Goal: Information Seeking & Learning: Learn about a topic

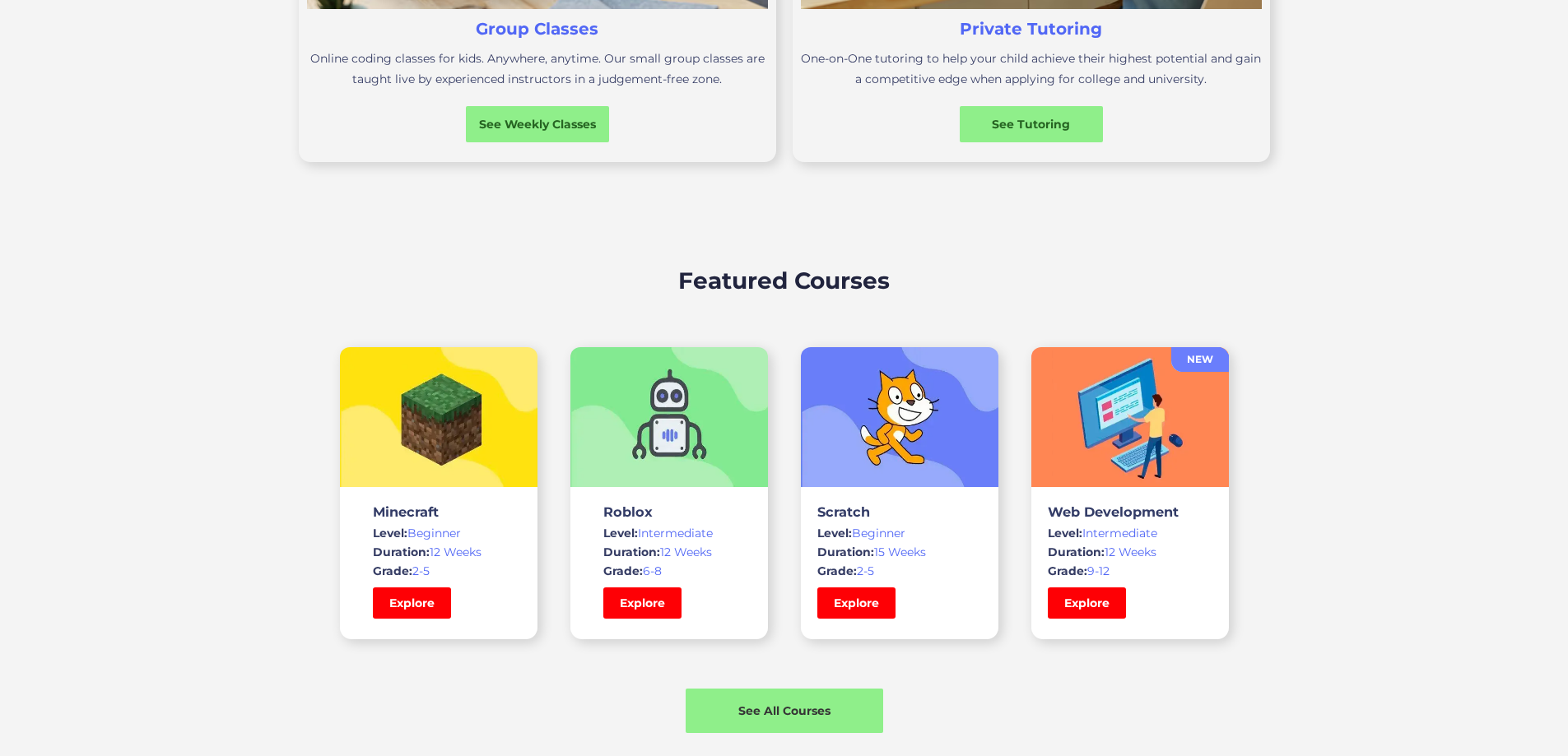
scroll to position [1152, 0]
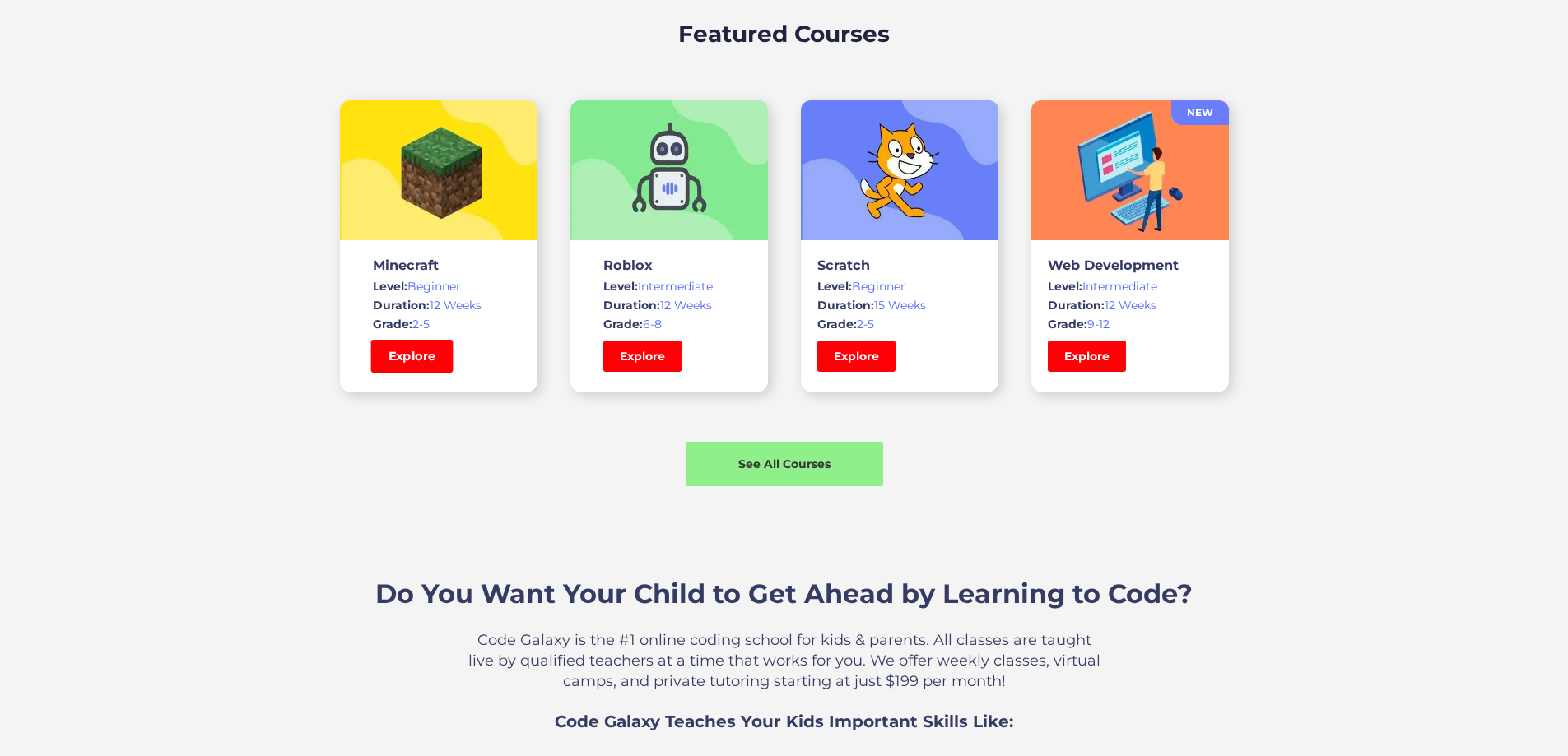
click at [416, 373] on link "Explore" at bounding box center [411, 356] width 83 height 33
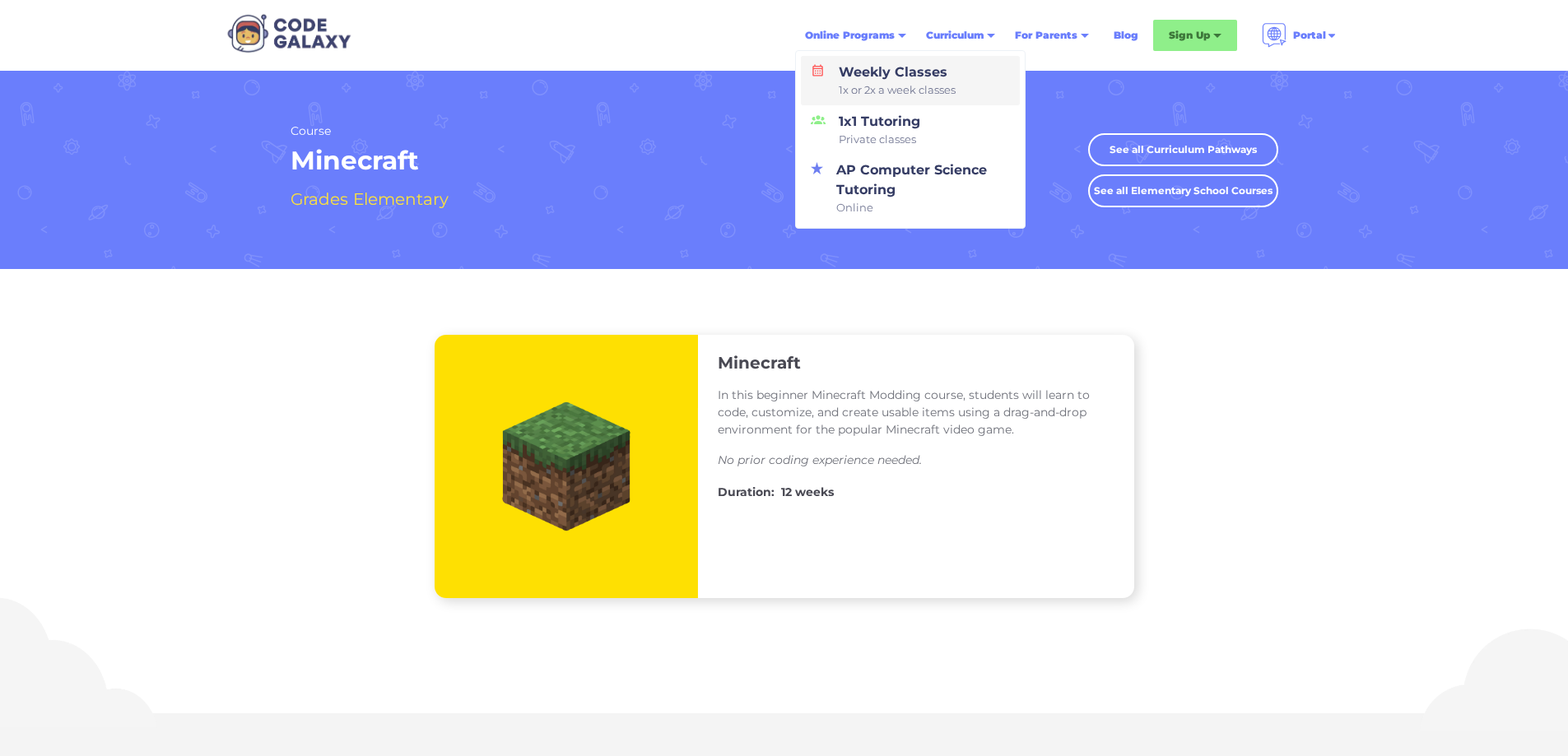
click at [876, 74] on div "Weekly Classes 1x or 2x a week classes" at bounding box center [894, 81] width 123 height 36
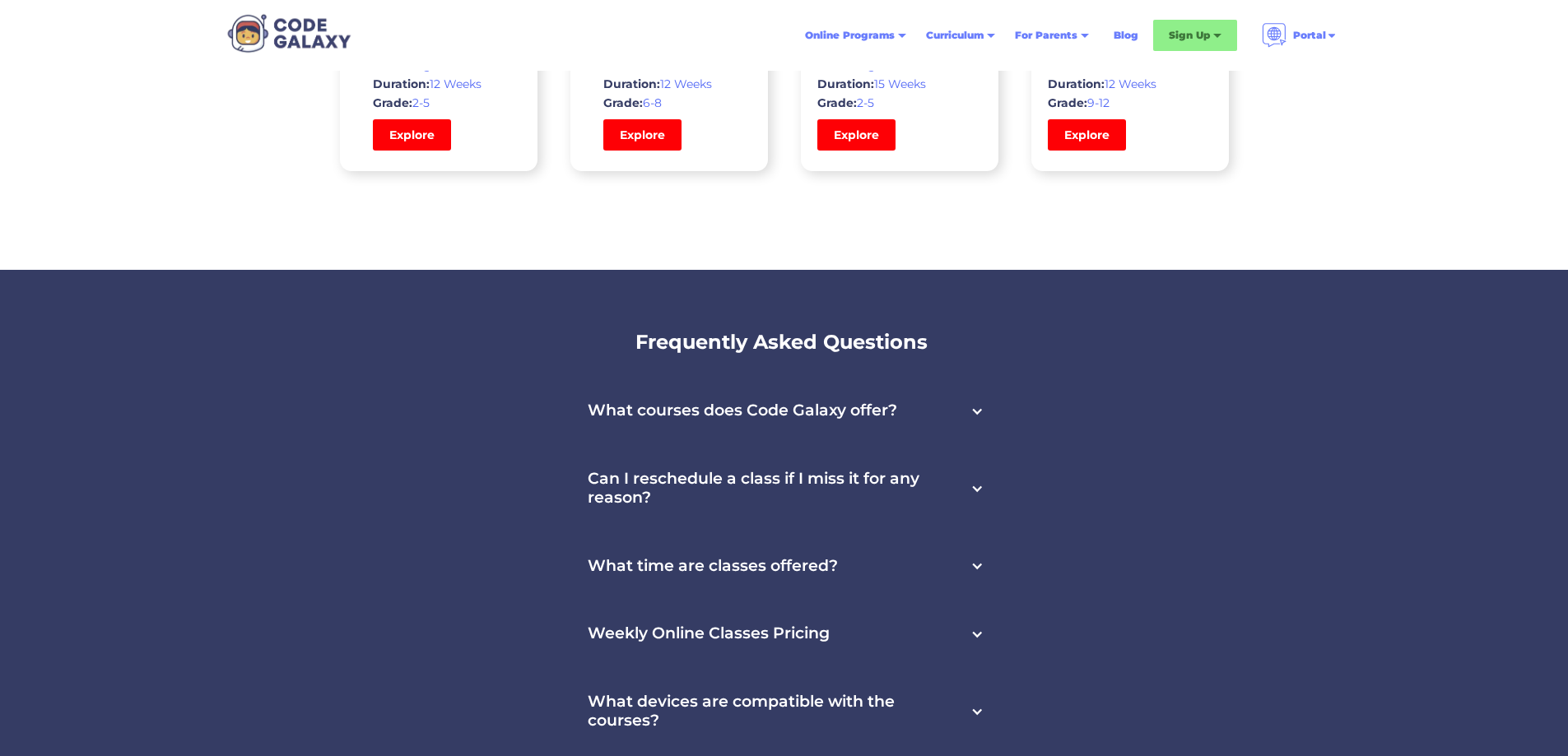
scroll to position [5186, 0]
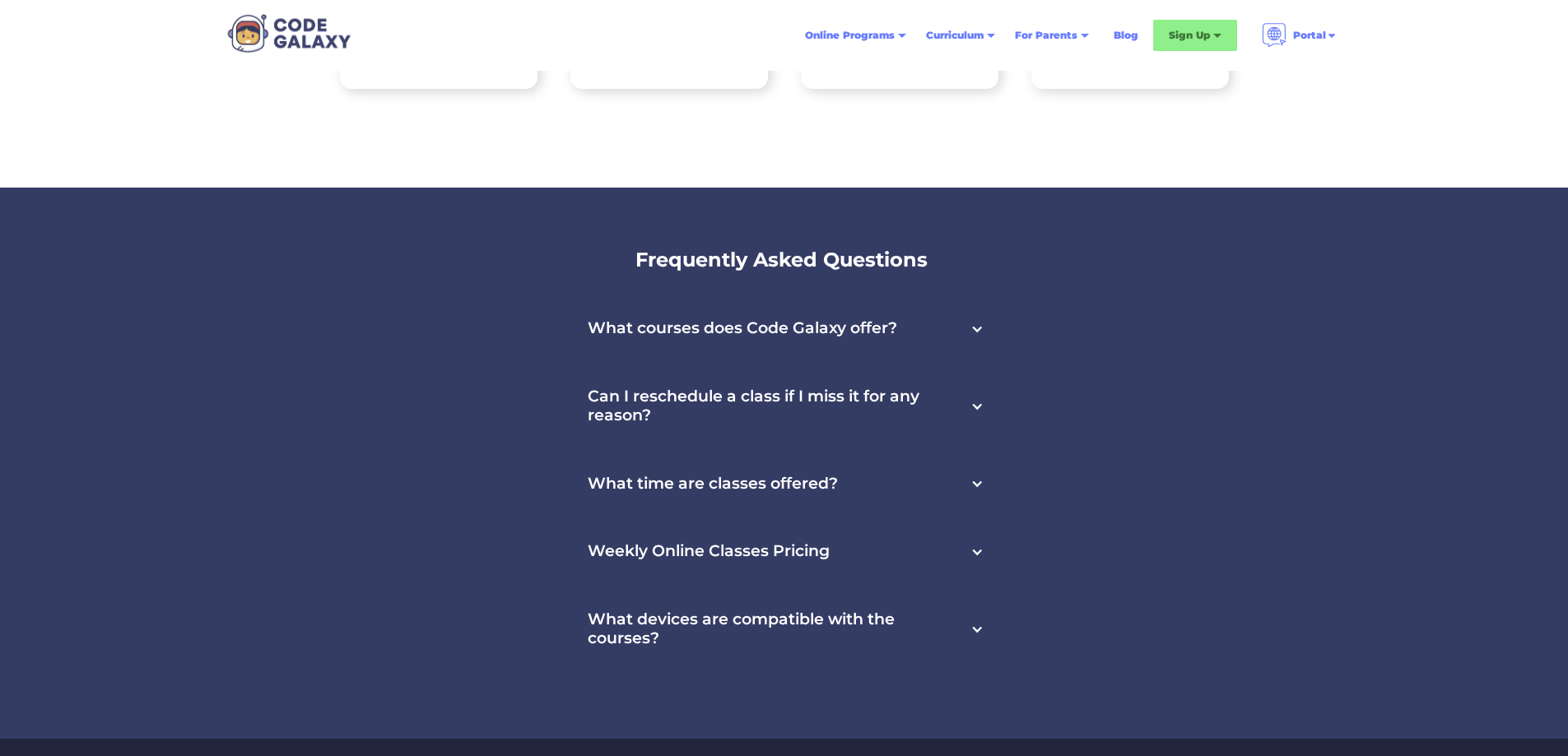
click at [667, 546] on h3 "Weekly Online Classes Pricing" at bounding box center [709, 552] width 242 height 19
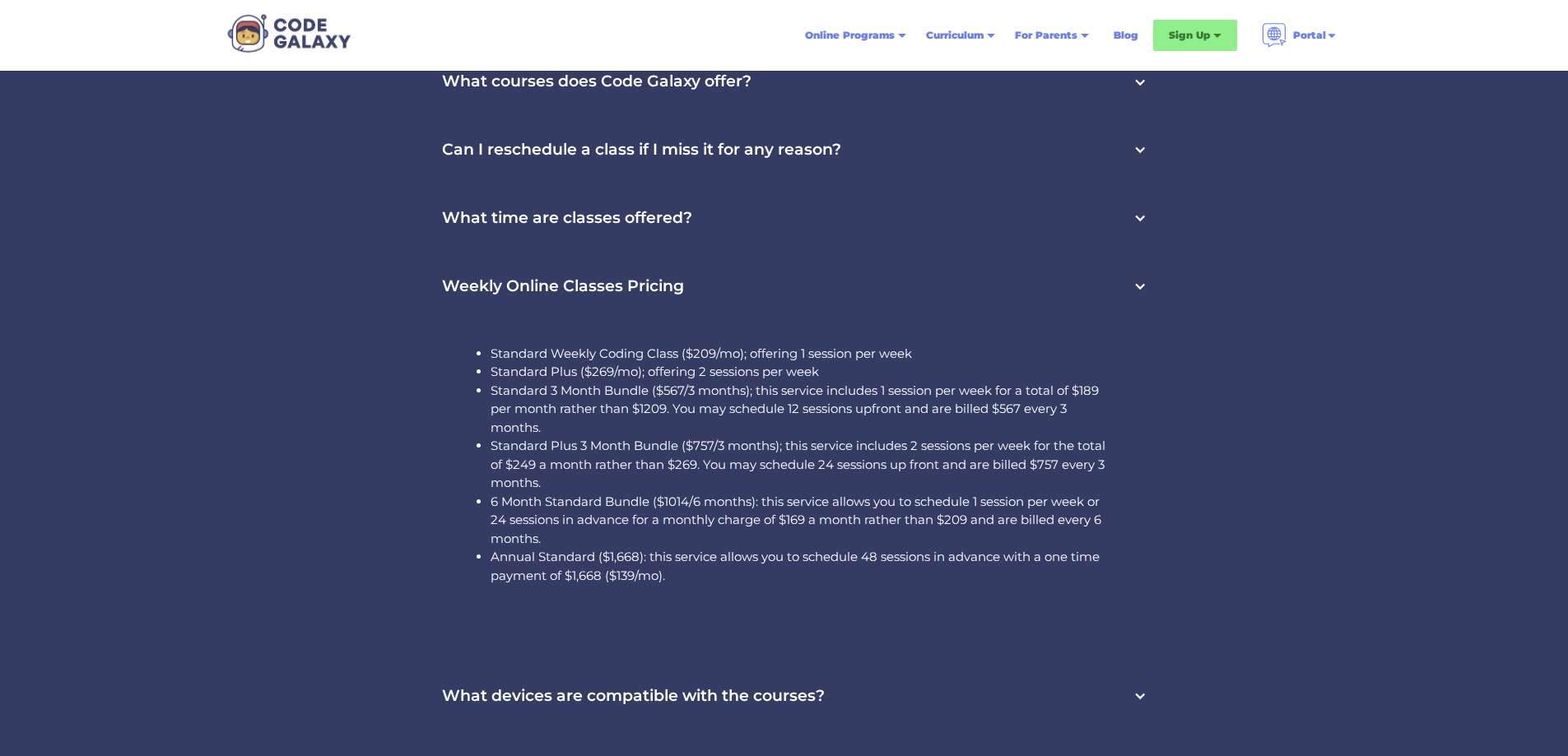
scroll to position [5515, 0]
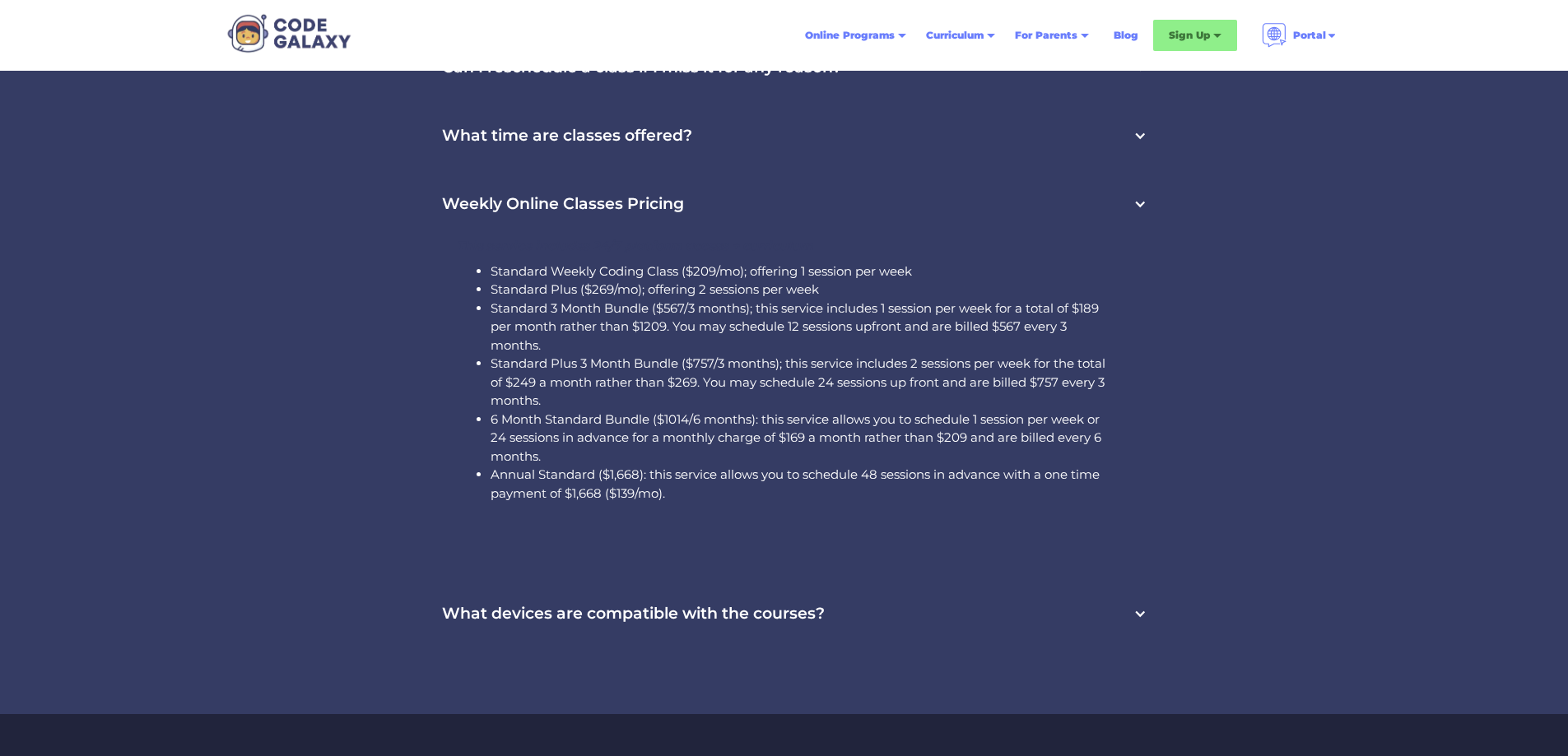
click at [606, 607] on h3 "What devices are compatible with the courses?" at bounding box center [634, 615] width 383 height 19
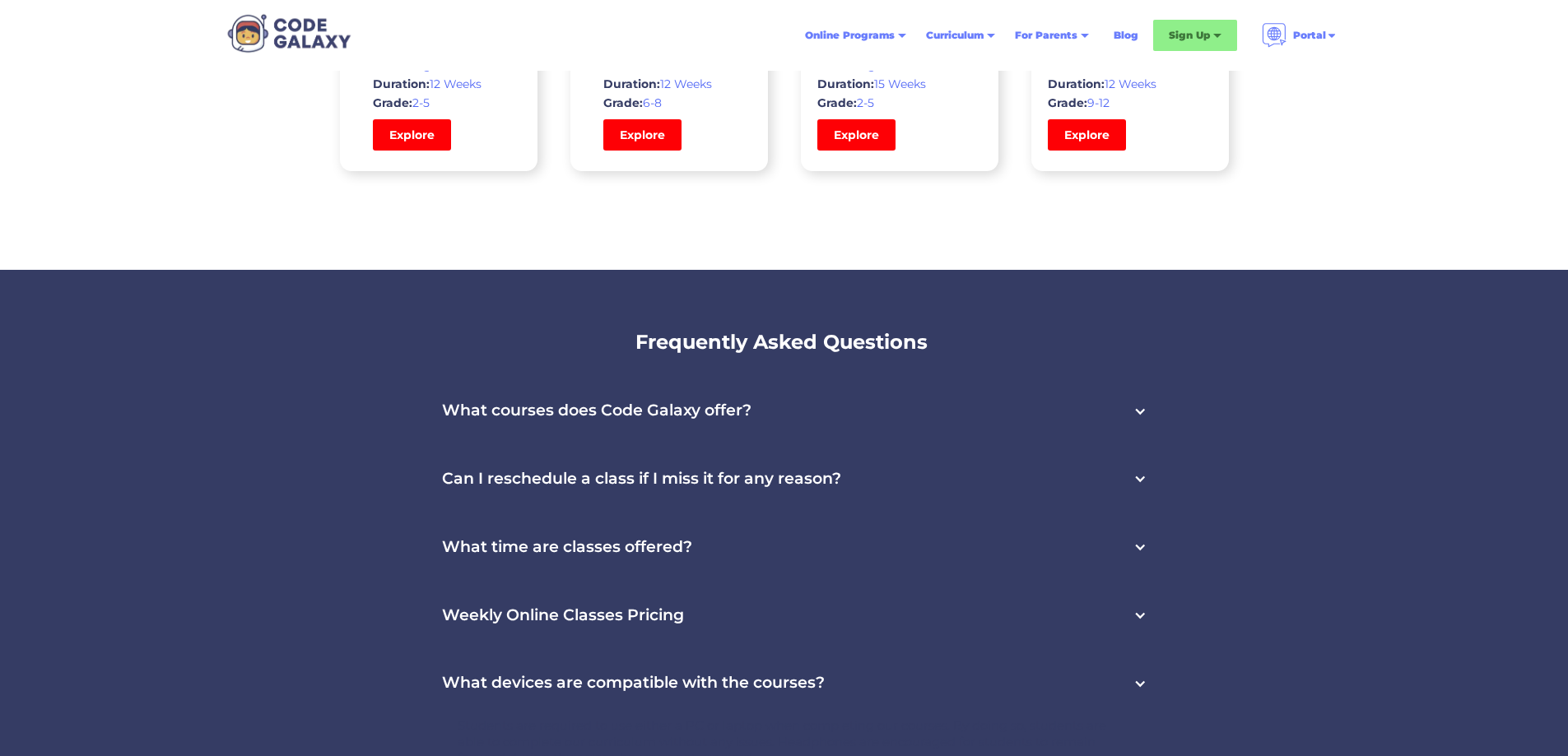
scroll to position [4692, 0]
